Goal: Find specific page/section

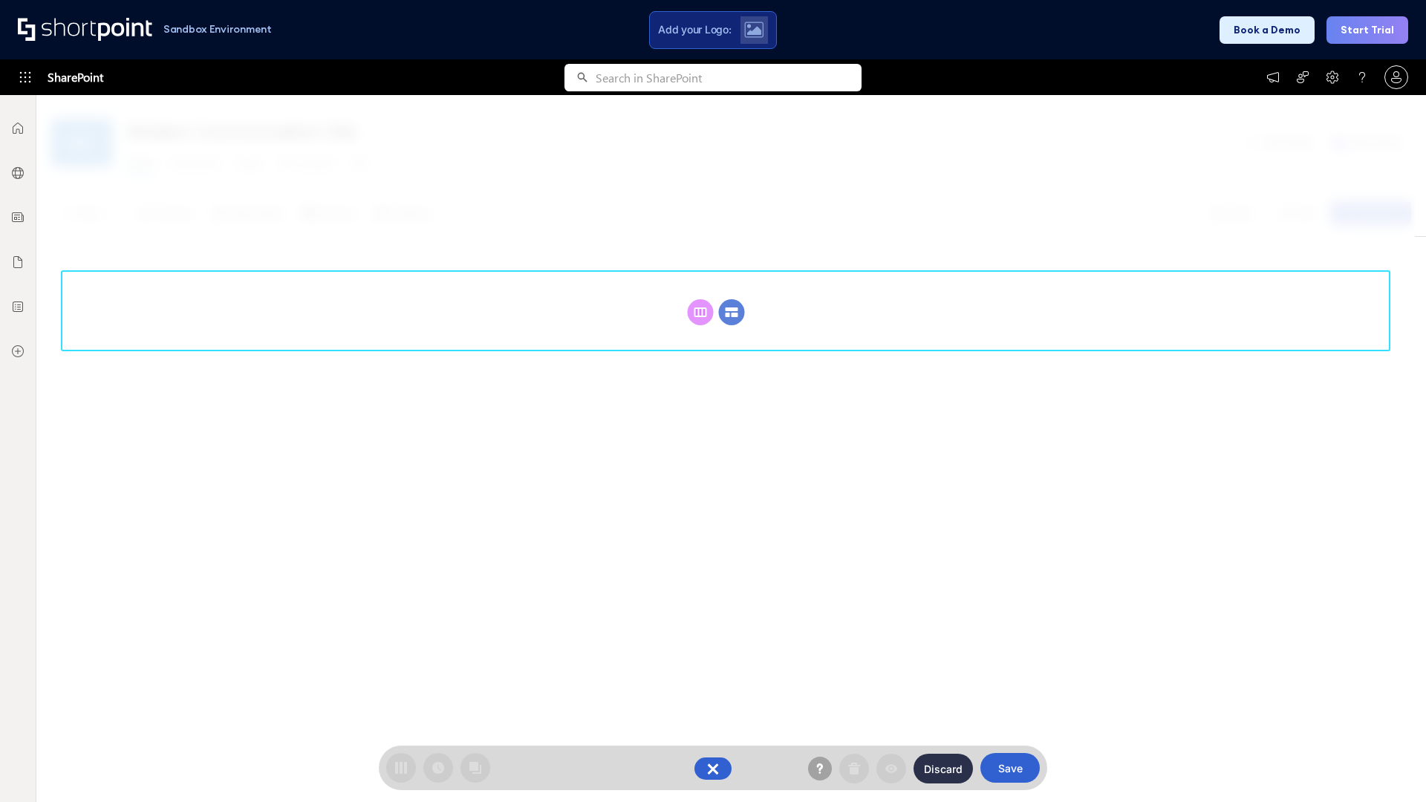
scroll to position [204, 0]
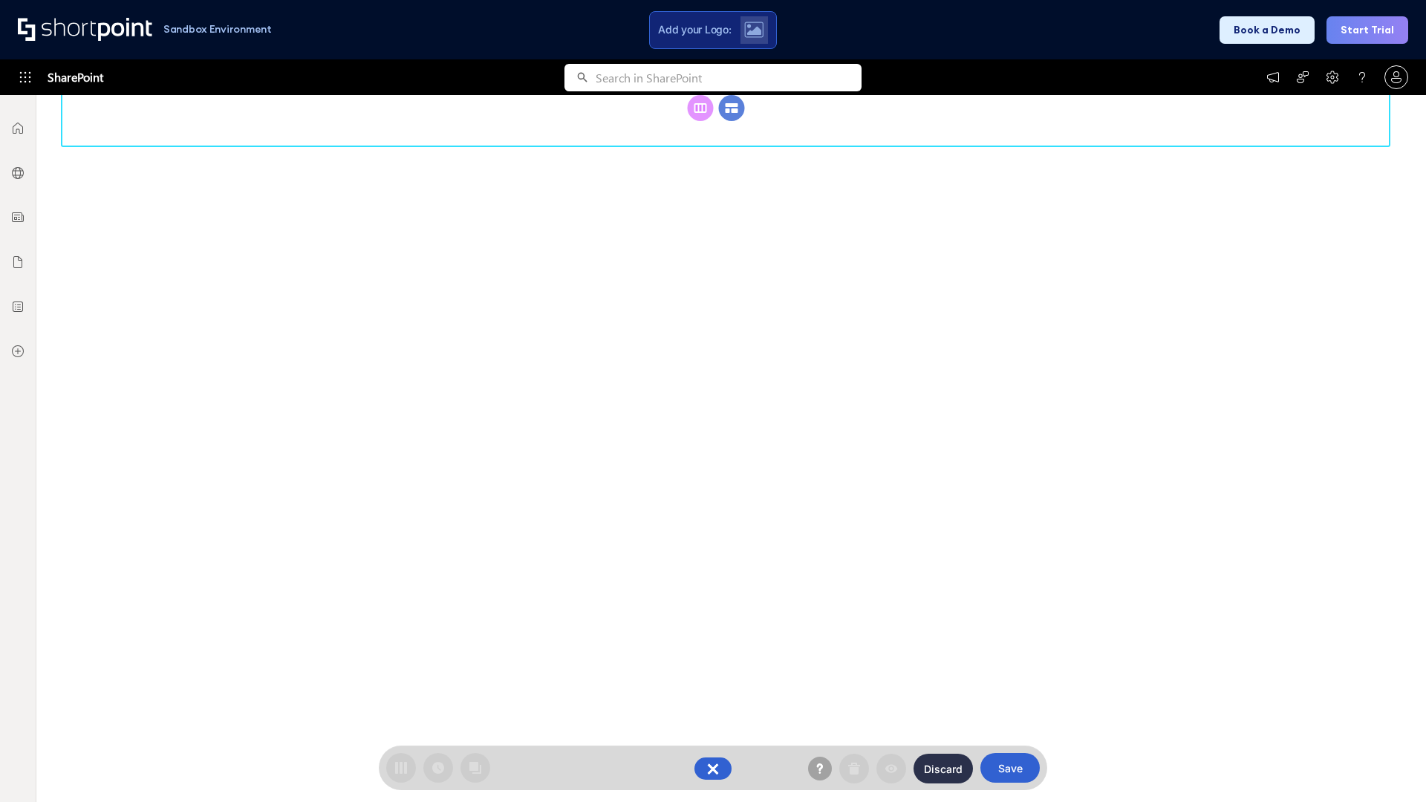
click at [732, 121] on circle at bounding box center [732, 108] width 26 height 26
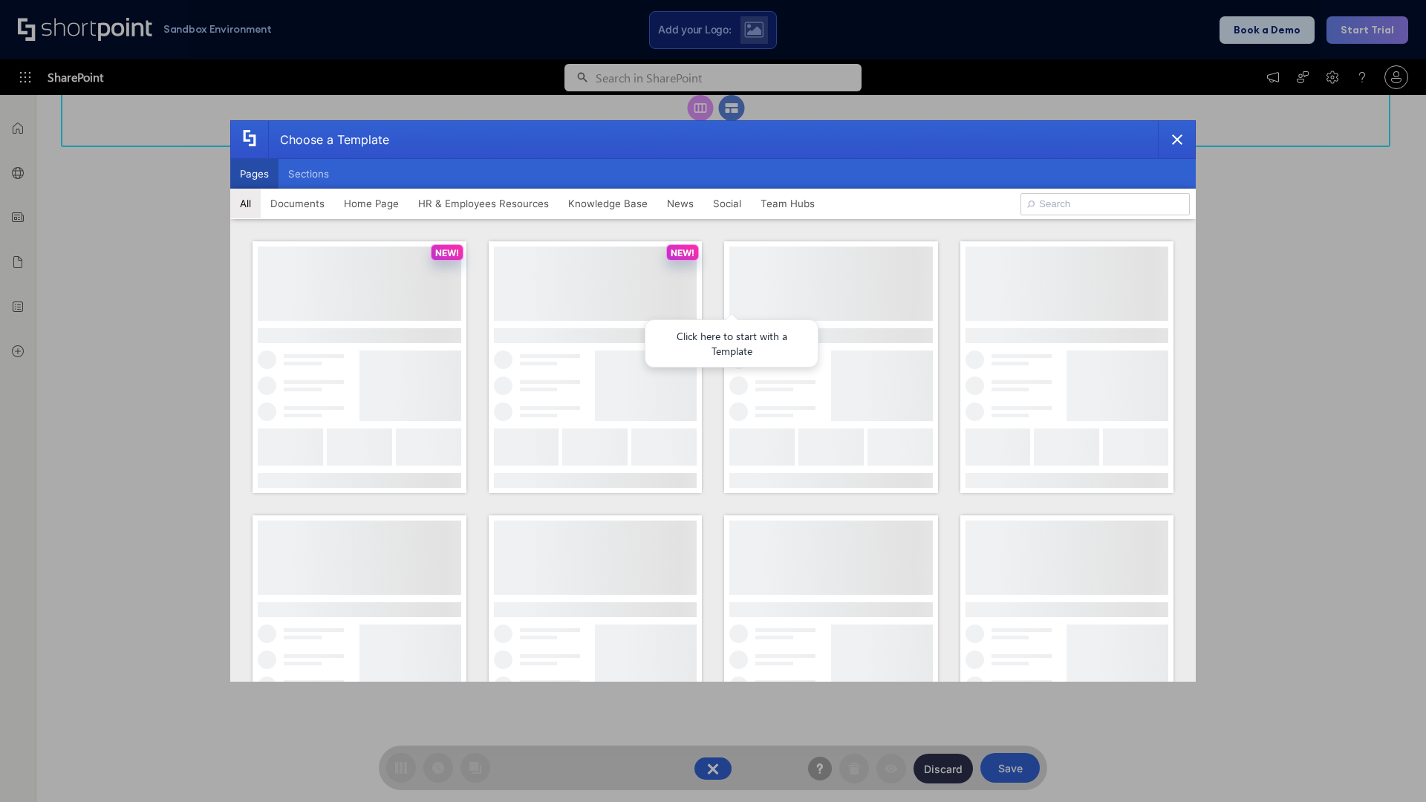
scroll to position [0, 0]
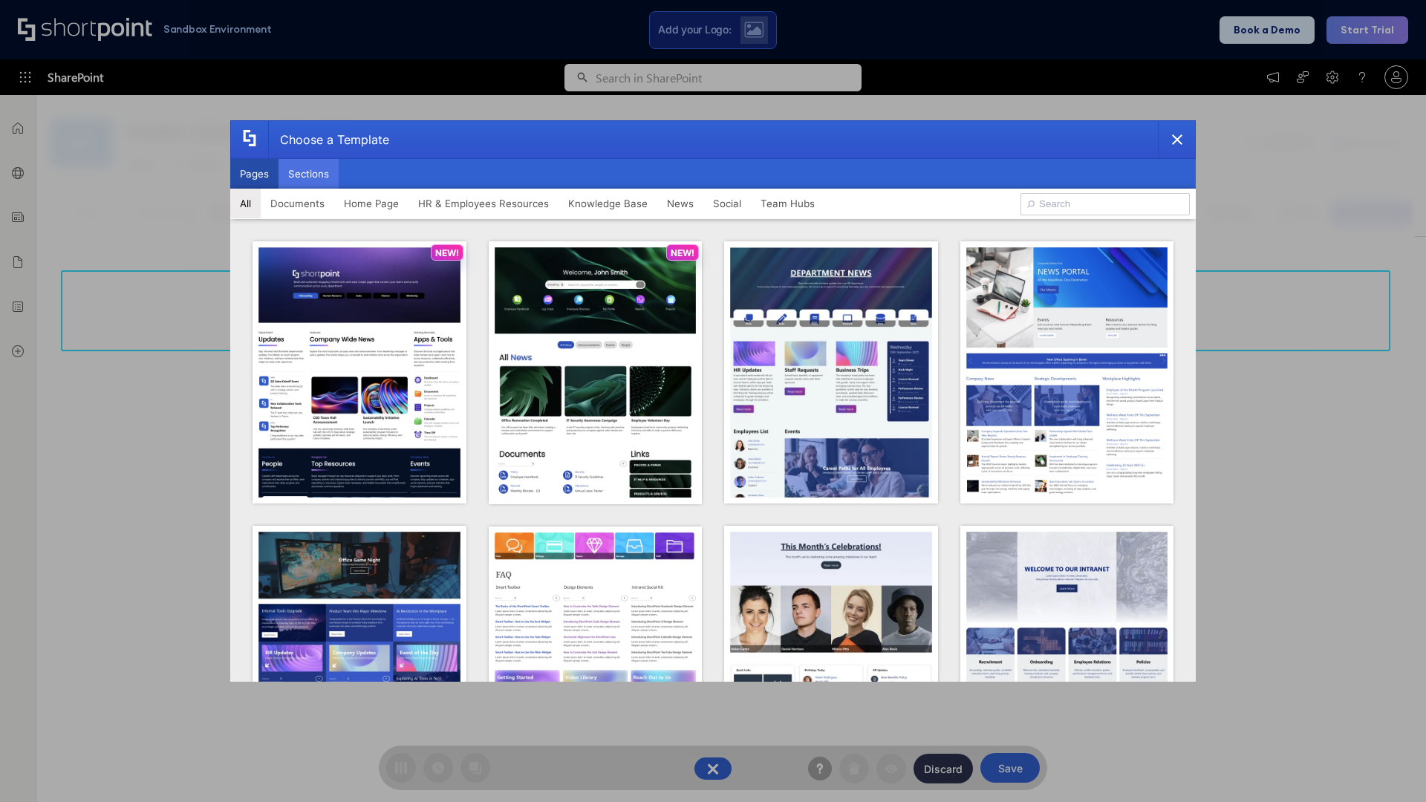
click at [308, 174] on button "Sections" at bounding box center [309, 174] width 60 height 30
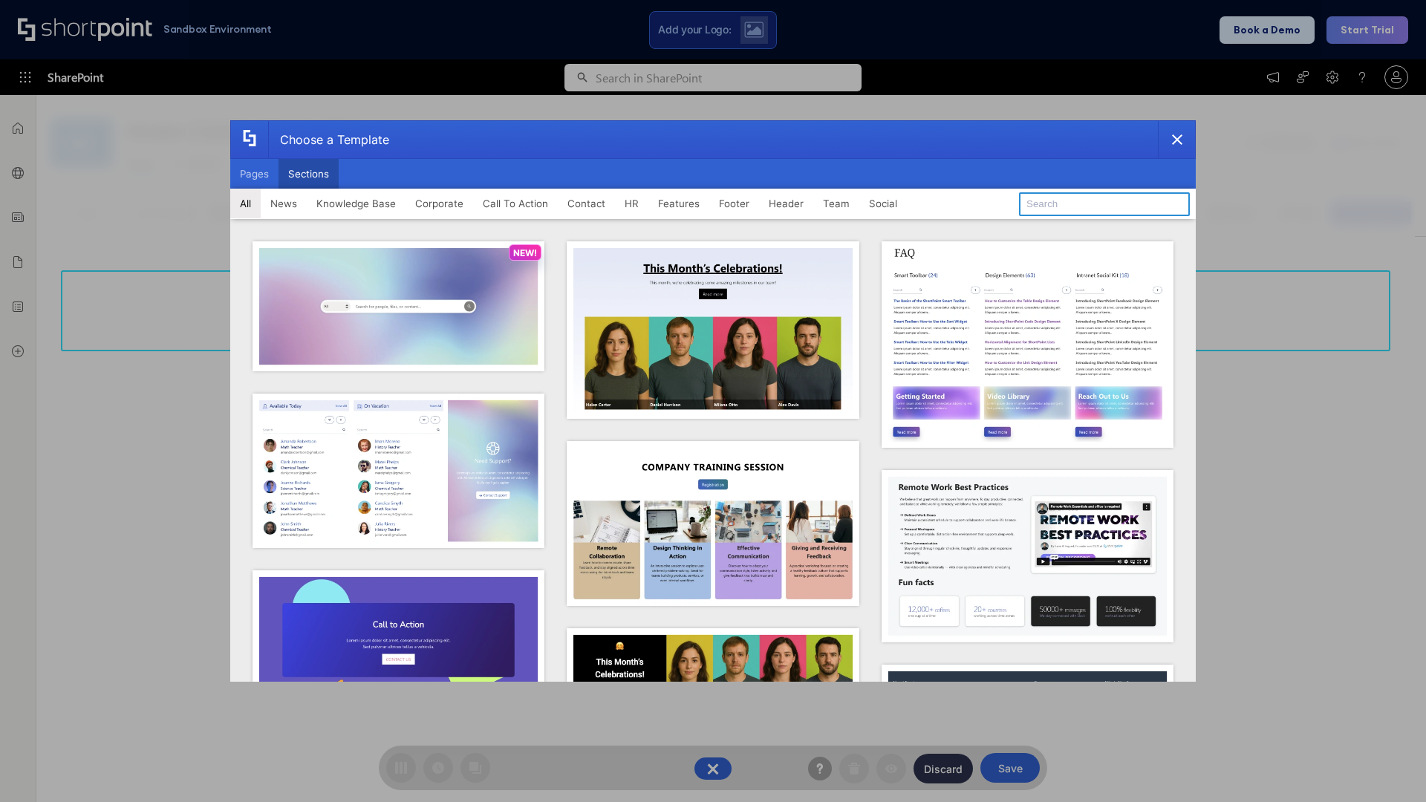
type input "FAQ 2"
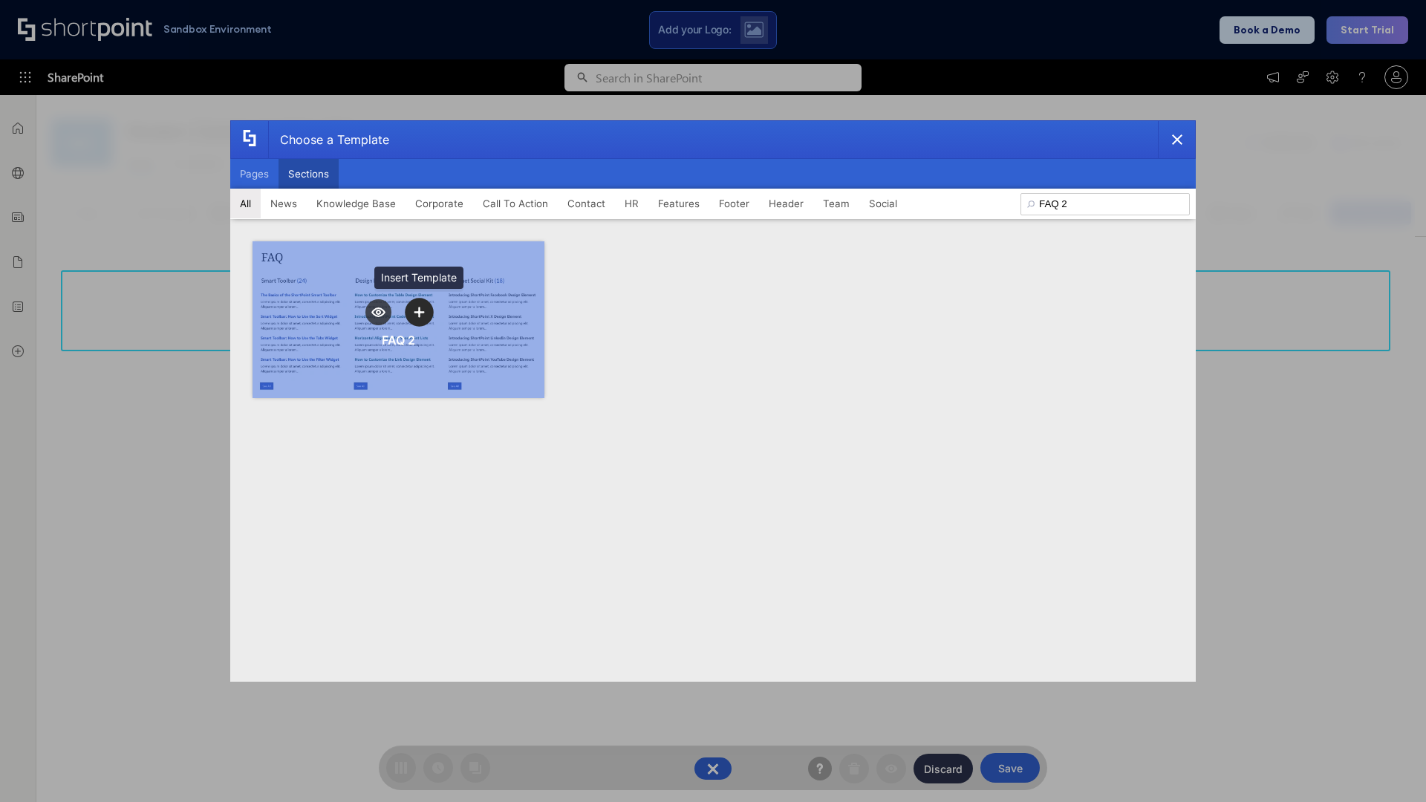
click at [419, 312] on icon "template selector" at bounding box center [419, 312] width 10 height 10
